Goal: Task Accomplishment & Management: Use online tool/utility

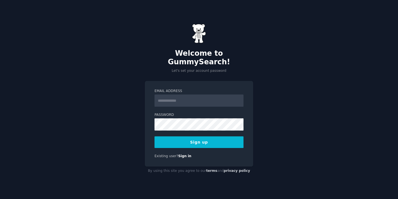
click at [192, 97] on input "Email Address" at bounding box center [199, 100] width 89 height 12
type input "**********"
click at [196, 136] on button "Sign up" at bounding box center [199, 142] width 89 height 12
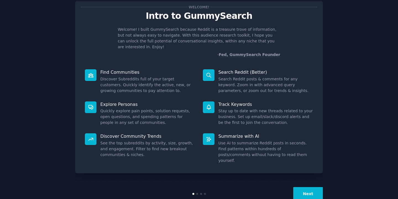
scroll to position [18, 0]
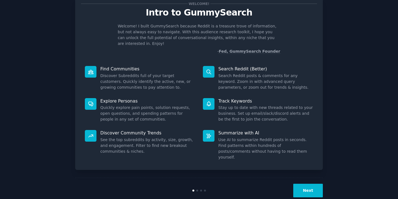
click at [196, 189] on div at bounding box center [197, 190] width 2 height 2
click at [200, 189] on div at bounding box center [201, 190] width 2 height 2
click at [201, 189] on div at bounding box center [199, 190] width 83 height 2
click at [315, 183] on button "Next" at bounding box center [308, 190] width 30 height 14
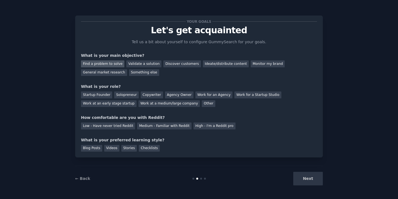
click at [104, 64] on div "Find a problem to solve" at bounding box center [102, 63] width 43 height 7
click at [123, 96] on div "Solopreneur" at bounding box center [126, 94] width 24 height 7
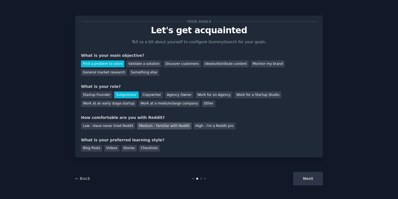
click at [159, 126] on div "Medium - Familiar with Reddit" at bounding box center [164, 125] width 54 height 7
click at [94, 150] on div "Blog Posts" at bounding box center [91, 148] width 21 height 7
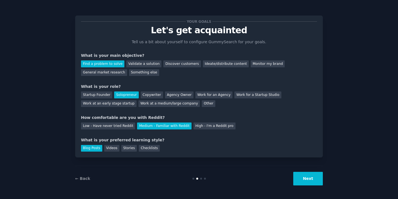
click at [310, 176] on button "Next" at bounding box center [308, 178] width 30 height 14
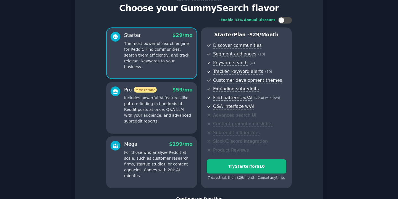
scroll to position [64, 0]
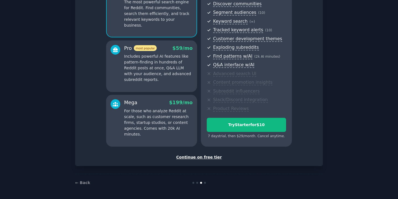
click at [193, 156] on div "Continue on free tier" at bounding box center [199, 157] width 236 height 6
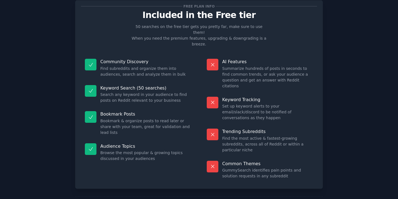
scroll to position [17, 0]
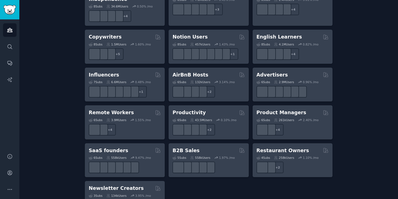
scroll to position [439, 0]
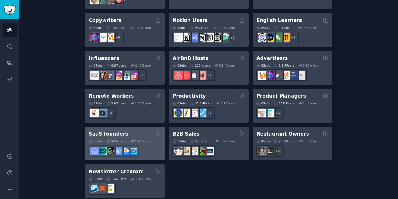
click at [103, 130] on h2 "SaaS founders" at bounding box center [109, 133] width 40 height 7
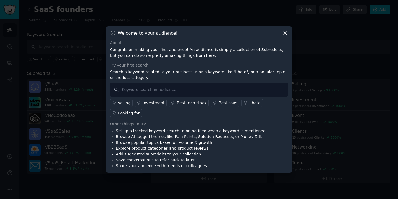
click at [128, 115] on div "Looking for" at bounding box center [129, 113] width 22 height 6
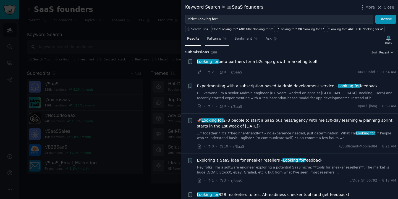
click at [213, 38] on span "Patterns" at bounding box center [214, 38] width 14 height 5
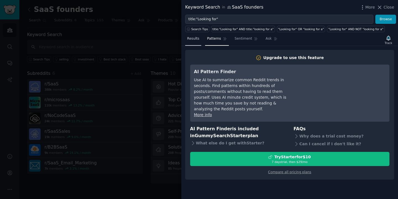
click at [196, 41] on span "Results" at bounding box center [193, 38] width 12 height 5
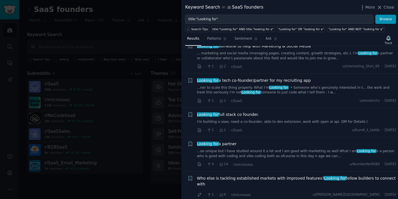
scroll to position [881, 0]
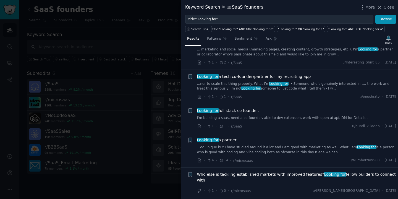
click at [108, 189] on div at bounding box center [199, 99] width 398 height 199
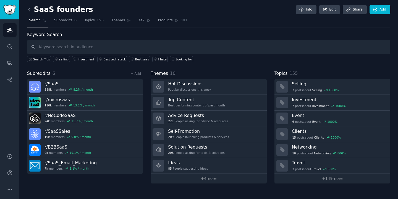
click at [28, 11] on icon at bounding box center [29, 10] width 6 height 6
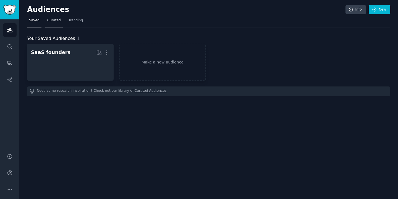
click at [57, 21] on span "Curated" at bounding box center [54, 20] width 14 height 5
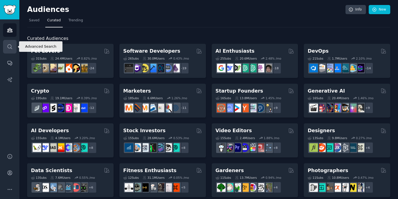
click at [10, 45] on icon "Sidebar" at bounding box center [10, 47] width 6 height 6
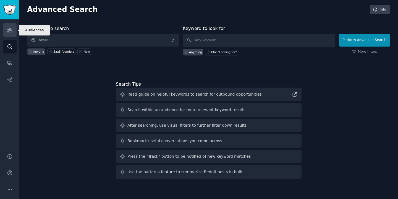
click at [9, 24] on link "Audiences" at bounding box center [10, 30] width 14 height 14
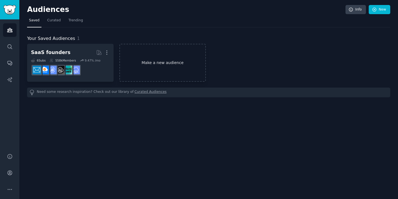
click at [162, 58] on link "Make a new audience" at bounding box center [162, 63] width 87 height 38
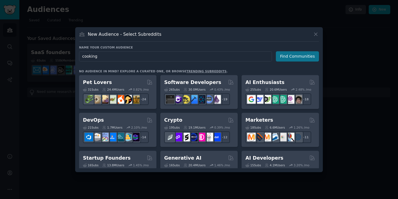
type input "cooking"
click at [296, 52] on button "Find Communities" at bounding box center [297, 56] width 43 height 10
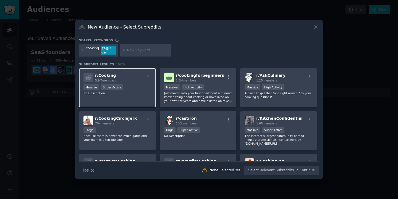
click at [136, 93] on p "No Description..." at bounding box center [117, 93] width 68 height 4
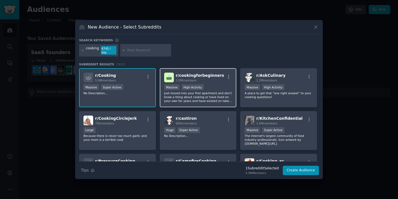
click at [229, 91] on p "Just moved into your first apartment and don't know a thing about cooking or ha…" at bounding box center [198, 97] width 68 height 12
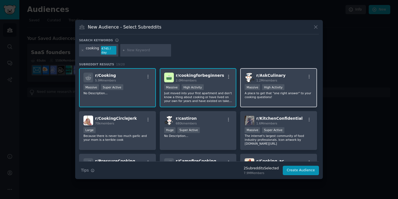
click at [295, 78] on div "r/ AskCulinary 1.2M members" at bounding box center [279, 77] width 68 height 10
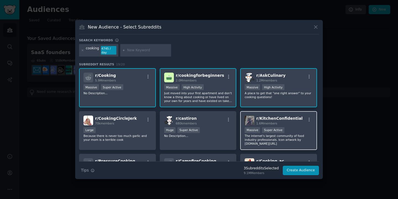
click at [293, 130] on div "Massive Super Active" at bounding box center [279, 130] width 68 height 7
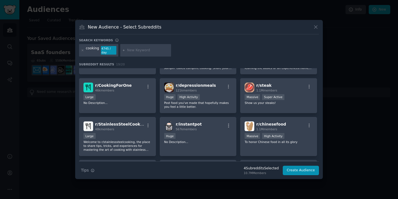
scroll to position [118, 0]
click at [121, 100] on div "Large" at bounding box center [117, 97] width 68 height 7
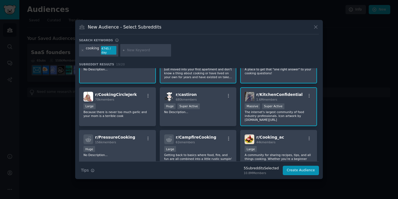
scroll to position [24, 0]
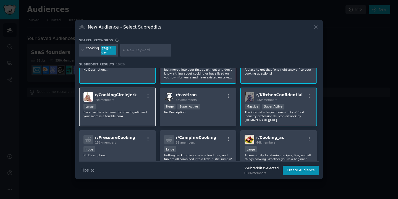
click at [139, 94] on div "r/ CookingCircleJerk 70k members" at bounding box center [117, 97] width 68 height 10
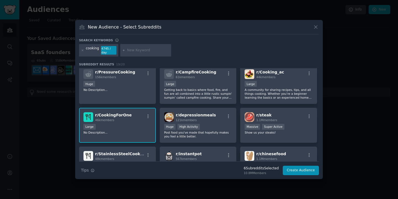
scroll to position [94, 0]
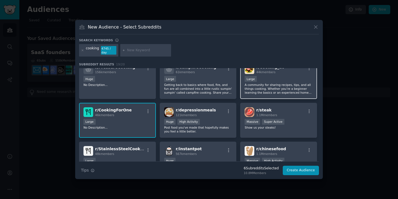
click at [279, 87] on p "A community for sharing recipes, tips, and all things cooking. Whether you’re a…" at bounding box center [279, 89] width 68 height 12
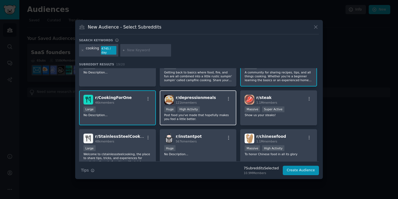
scroll to position [109, 0]
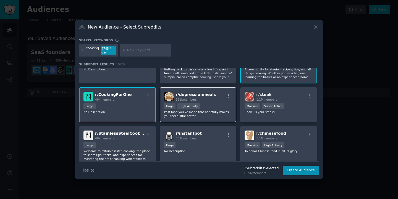
click at [217, 106] on div "Huge High Activity" at bounding box center [198, 106] width 68 height 7
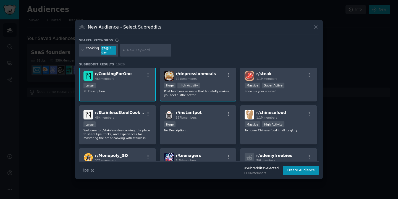
scroll to position [131, 0]
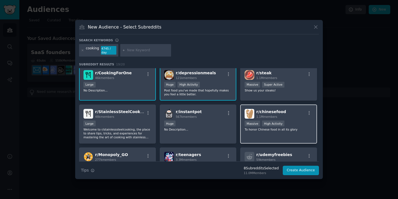
click at [288, 128] on p "To honor Chinese food in all its glory" at bounding box center [279, 129] width 68 height 4
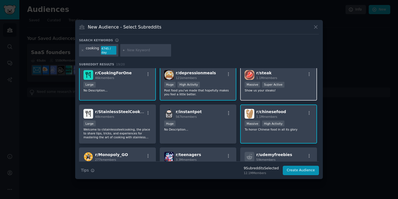
click at [292, 89] on p "Show us your steaks!" at bounding box center [279, 90] width 68 height 4
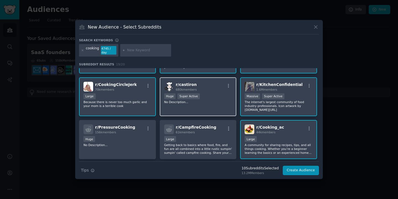
scroll to position [46, 0]
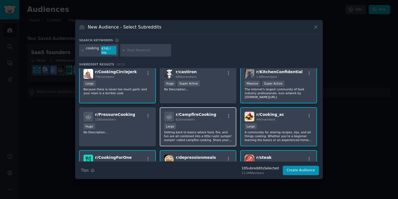
click at [195, 132] on p "Getting back to basics where food, fire, and fun are all combined into a little…" at bounding box center [198, 136] width 68 height 12
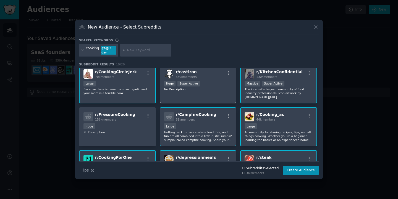
click at [215, 85] on div ">= 95th percentile for submissions / day Huge Super Active" at bounding box center [198, 83] width 68 height 7
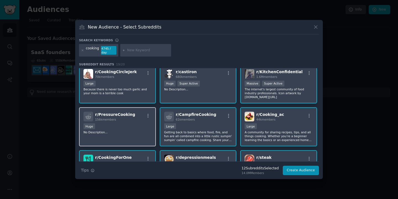
click at [134, 127] on div "Huge" at bounding box center [117, 126] width 68 height 7
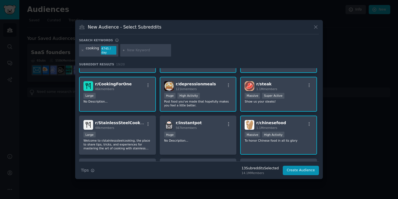
scroll to position [131, 0]
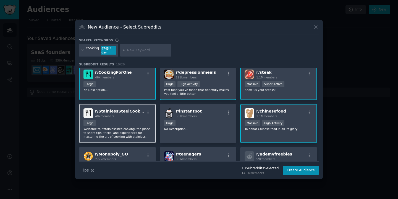
click at [127, 121] on div "Large" at bounding box center [117, 123] width 68 height 7
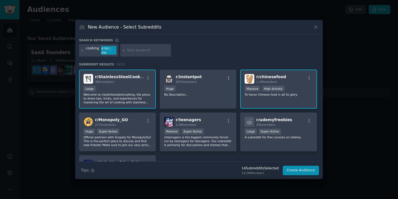
scroll to position [167, 0]
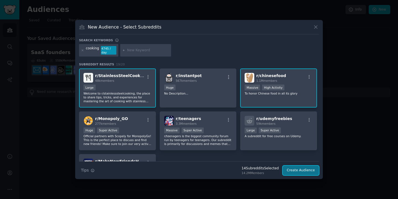
click at [298, 171] on button "Create Audience" at bounding box center [301, 169] width 36 height 9
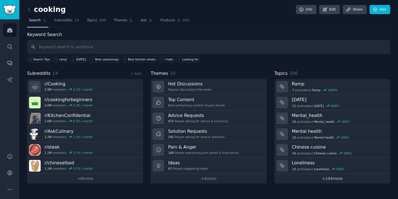
click at [335, 179] on link "+ 194 more" at bounding box center [333, 178] width 116 height 10
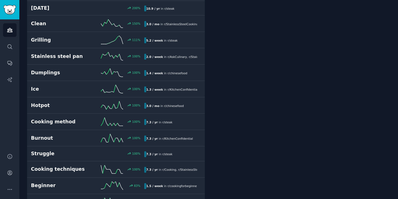
scroll to position [171, 0]
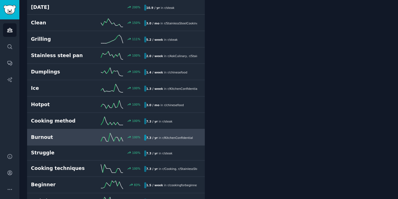
click at [199, 131] on link "Burnout 100 % 7.3 / yr in r/ KitchenConfidential" at bounding box center [116, 137] width 178 height 16
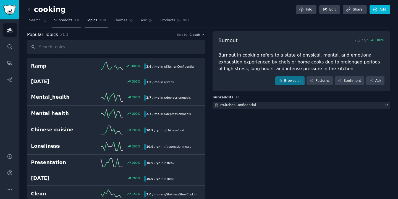
click at [67, 21] on span "Subreddits" at bounding box center [63, 20] width 18 height 5
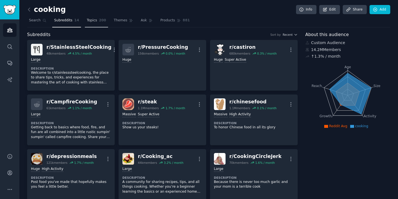
click at [96, 22] on span "Topics" at bounding box center [92, 20] width 10 height 5
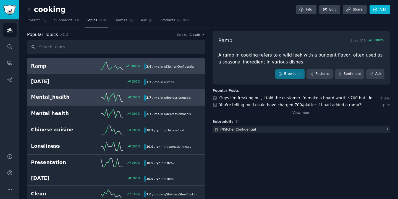
click at [83, 103] on link "Mental_health 200 % 2.7 / mo in r/ depressionmeals" at bounding box center [116, 97] width 178 height 16
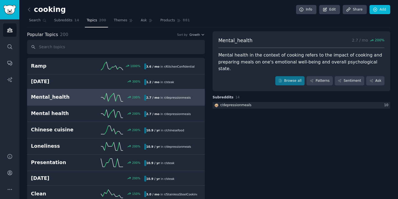
click at [30, 6] on link at bounding box center [30, 9] width 7 height 9
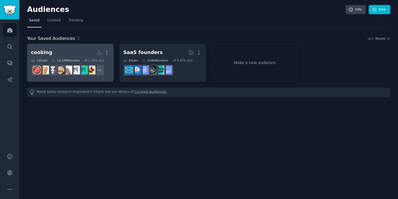
click at [69, 51] on h2 "cooking More" at bounding box center [70, 53] width 79 height 10
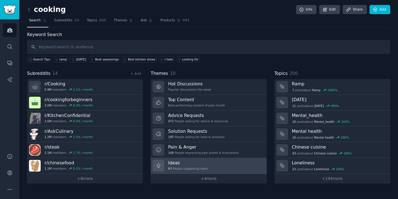
click at [208, 162] on link "Ideas 63 People suggesting ideas" at bounding box center [209, 166] width 116 height 16
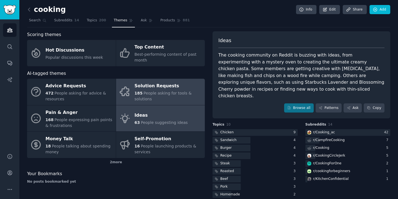
click at [135, 83] on div "Solution Requests" at bounding box center [168, 86] width 67 height 9
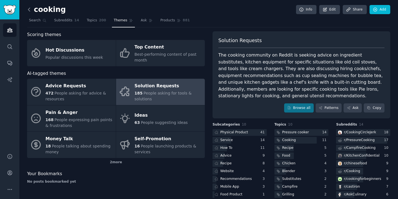
click at [28, 8] on icon at bounding box center [29, 10] width 6 height 6
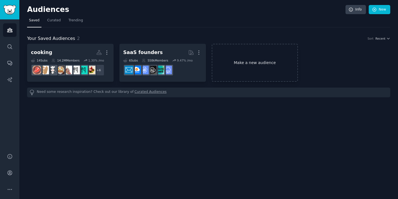
click at [271, 58] on link "Make a new audience" at bounding box center [255, 63] width 87 height 38
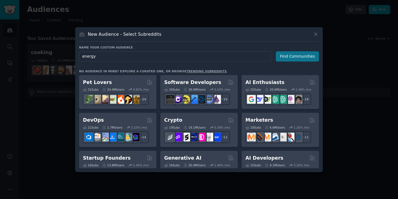
type input "energy"
click at [306, 57] on button "Find Communities" at bounding box center [297, 56] width 43 height 10
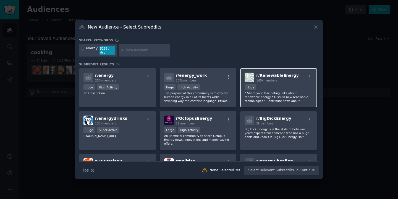
click at [273, 95] on p "* Share your fascinating links about renewable energy * Discuss new renewable t…" at bounding box center [279, 97] width 68 height 12
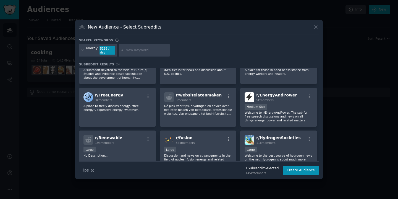
scroll to position [109, 0]
click at [278, 105] on div "Medium Size" at bounding box center [279, 106] width 68 height 7
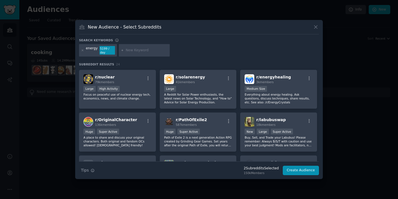
scroll to position [213, 0]
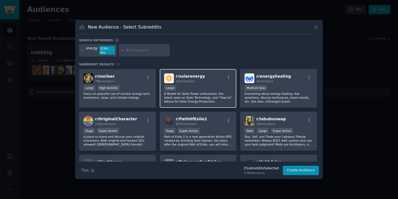
click at [204, 89] on div "10,000 - 100,000 members Large" at bounding box center [198, 88] width 68 height 7
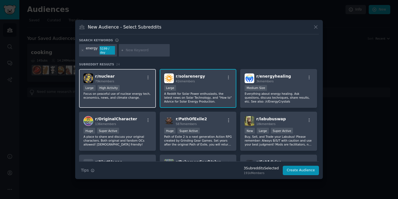
click at [124, 92] on p "Focus on peaceful use of nuclear energy tech, economics, news, and climate chan…" at bounding box center [117, 96] width 68 height 8
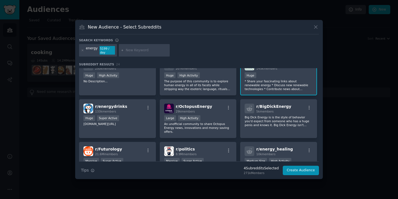
scroll to position [0, 0]
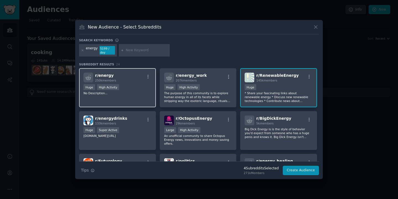
click at [127, 80] on div "r/ energy 250k members >= 80th percentile for submissions / day Huge High Activ…" at bounding box center [117, 87] width 77 height 39
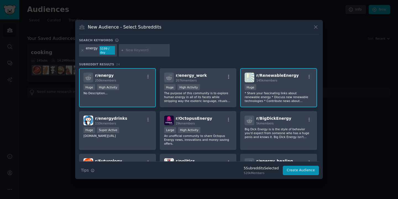
click at [137, 49] on input "text" at bounding box center [147, 50] width 42 height 5
type input "power"
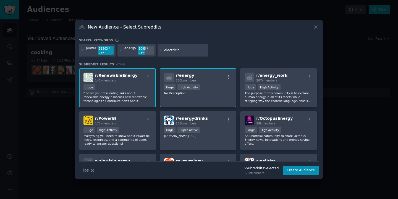
type input "electricity"
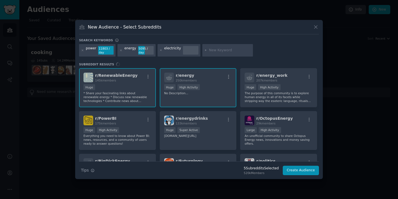
click at [275, 54] on div "power 11803 / day energy 5095 / day electricity" at bounding box center [199, 51] width 240 height 15
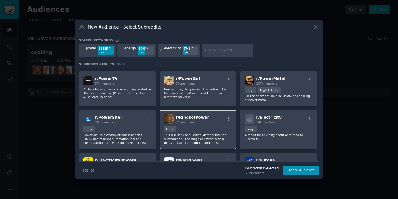
scroll to position [209, 0]
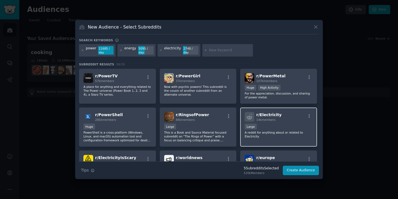
click at [289, 116] on div "r/ Electricity 14k members" at bounding box center [279, 117] width 68 height 10
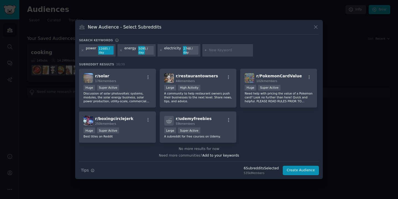
scroll to position [458, 0]
click at [130, 87] on div "Huge Super Active" at bounding box center [117, 87] width 68 height 7
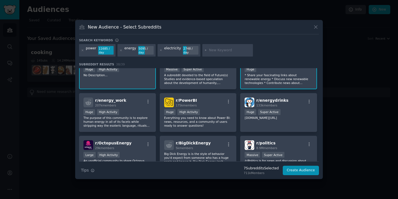
scroll to position [0, 0]
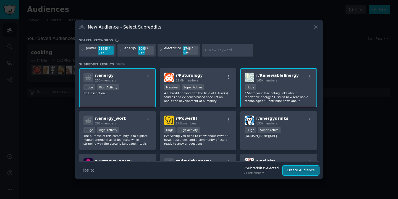
click at [300, 170] on button "Create Audience" at bounding box center [301, 169] width 36 height 9
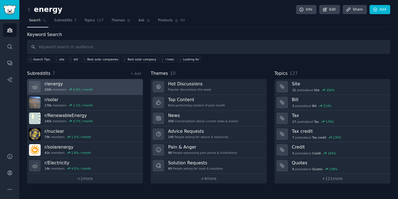
click at [47, 81] on h3 "r/ energy" at bounding box center [69, 84] width 48 height 6
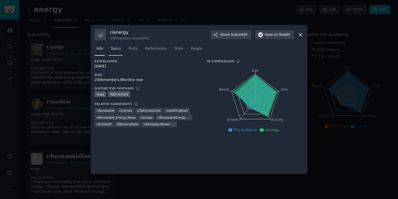
click at [115, 49] on span "Topics" at bounding box center [116, 48] width 10 height 5
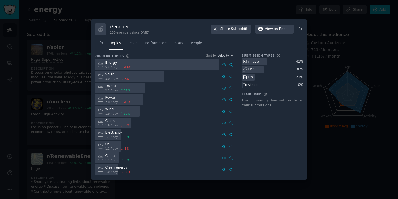
click at [301, 28] on icon at bounding box center [301, 29] width 6 height 6
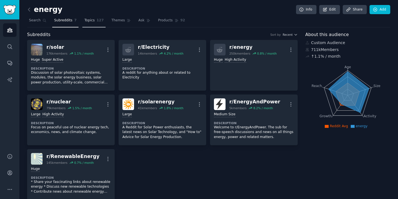
click at [92, 22] on span "Topics" at bounding box center [89, 20] width 10 height 5
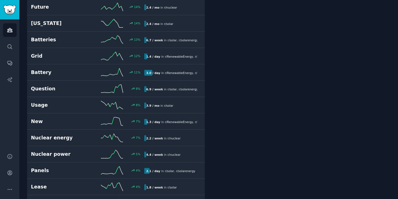
scroll to position [958, 0]
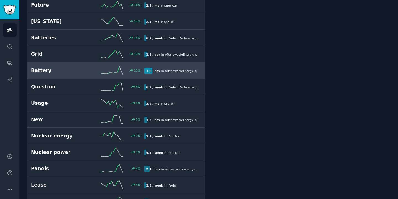
click at [175, 66] on div "Battery 11 % 3.0 / day in r/ RenewableEnergy , r/ solar , and 2 other s" at bounding box center [116, 70] width 170 height 8
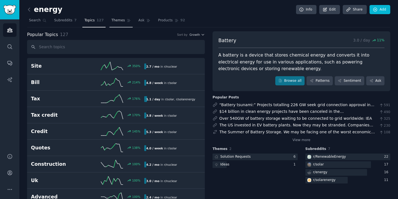
click at [113, 21] on span "Themes" at bounding box center [118, 20] width 14 height 5
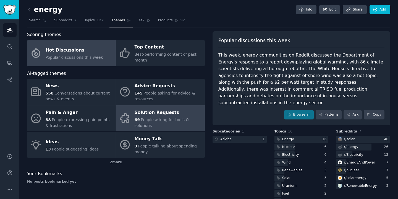
click at [148, 114] on div "Solution Requests" at bounding box center [168, 112] width 67 height 9
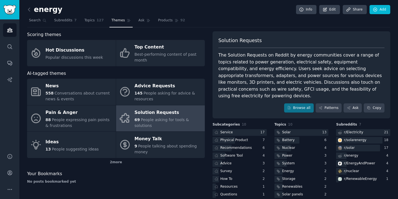
scroll to position [9, 0]
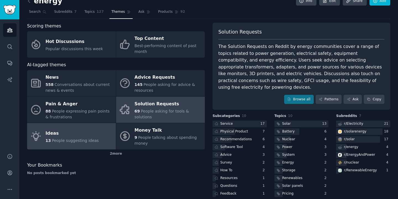
click at [74, 134] on div "Ideas" at bounding box center [72, 133] width 53 height 9
